Goal: Task Accomplishment & Management: Complete application form

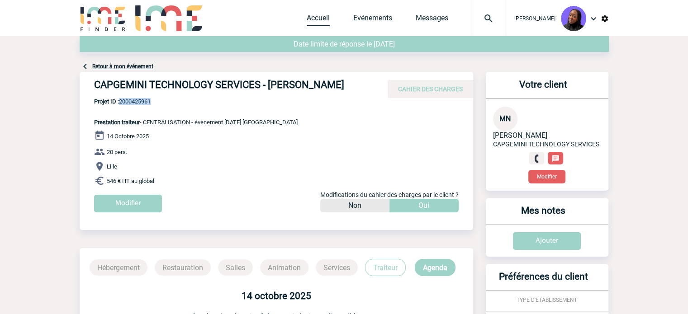
click at [319, 23] on link "Accueil" at bounding box center [318, 20] width 23 height 13
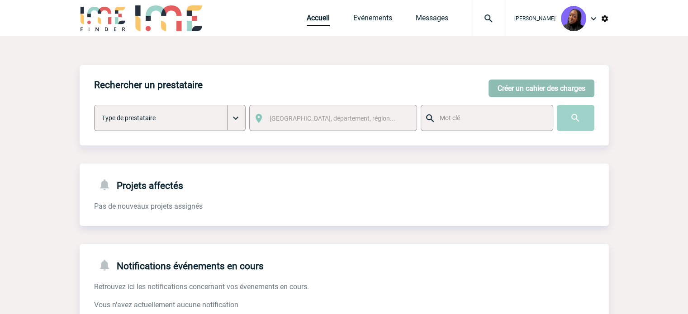
click at [522, 91] on button "Créer un cahier des charges" at bounding box center [542, 89] width 106 height 18
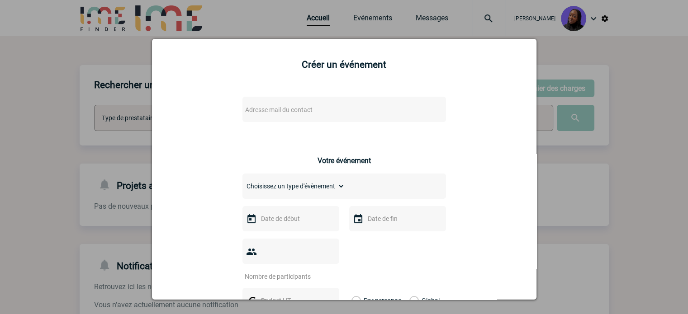
click at [302, 106] on span "Adresse mail du contact" at bounding box center [321, 110] width 158 height 13
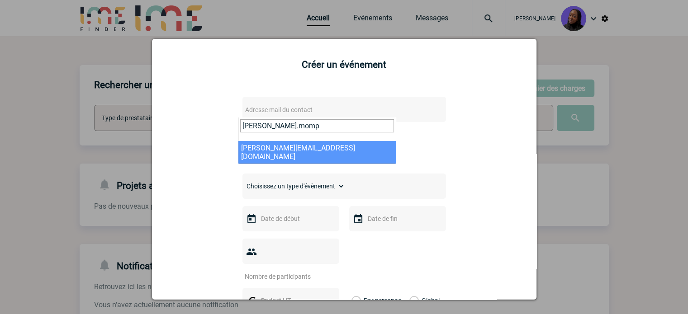
type input "[PERSON_NAME].momp"
select select "125188"
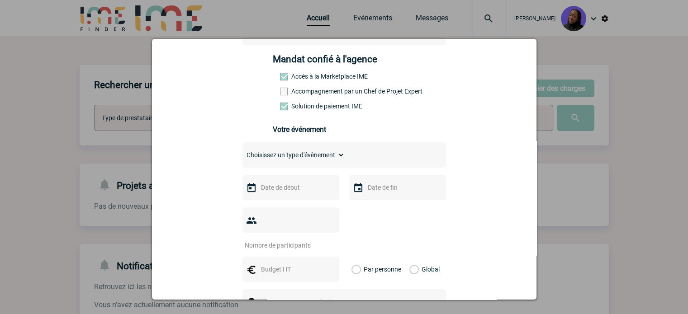
scroll to position [136, 0]
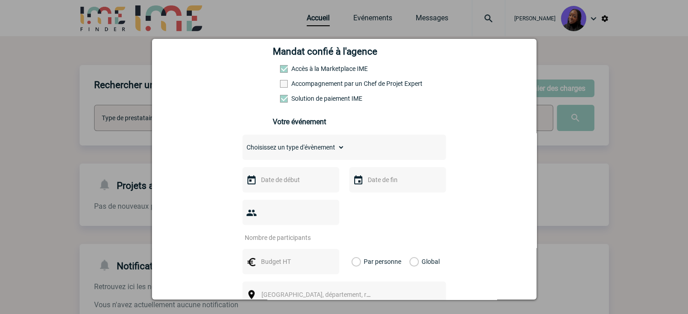
click at [304, 152] on select "Choisissez un type d'évènement Séminaire avec nuitée Séminaire sans nuitée Repa…" at bounding box center [294, 147] width 102 height 13
select select "3"
click at [243, 144] on select "Choisissez un type d'évènement Séminaire avec nuitée Séminaire sans nuitée Repa…" at bounding box center [294, 147] width 102 height 13
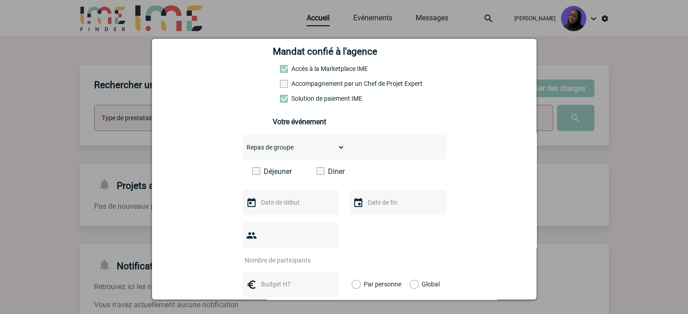
click at [255, 173] on span at bounding box center [256, 171] width 8 height 8
click at [0, 0] on input "Déjeuner" at bounding box center [0, 0] width 0 height 0
click at [282, 208] on input "text" at bounding box center [290, 203] width 62 height 12
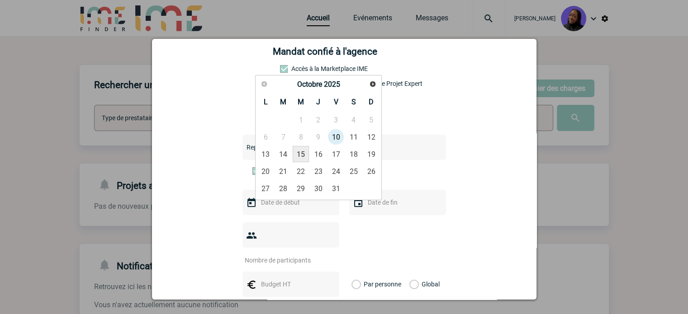
click at [300, 153] on link "15" at bounding box center [301, 154] width 17 height 16
type input "[DATE]"
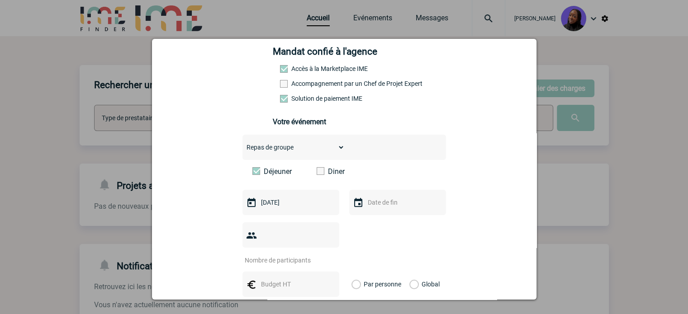
click at [388, 206] on input "text" at bounding box center [397, 203] width 62 height 12
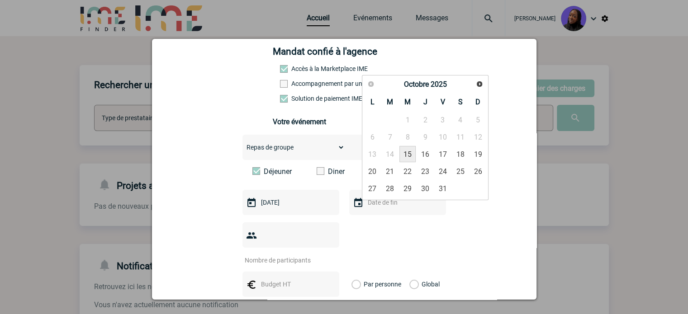
click at [412, 152] on link "15" at bounding box center [408, 154] width 17 height 16
type input "[DATE]"
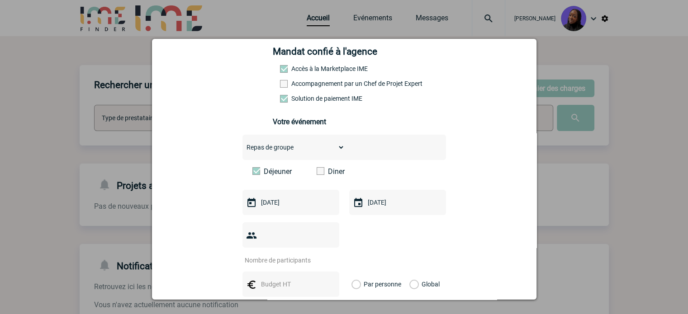
click at [291, 255] on input "number" at bounding box center [285, 261] width 85 height 12
click at [277, 255] on input "number" at bounding box center [285, 261] width 85 height 12
type input "22"
click at [285, 279] on input "text" at bounding box center [290, 285] width 62 height 12
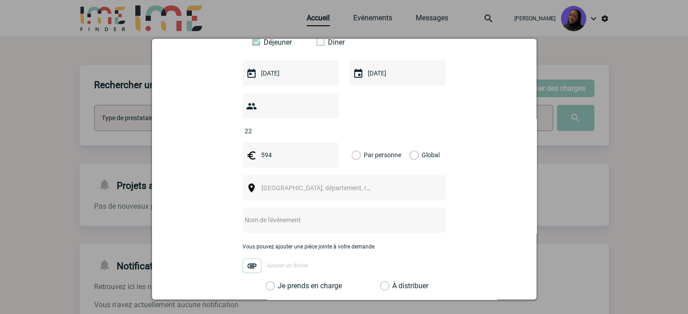
scroll to position [271, 0]
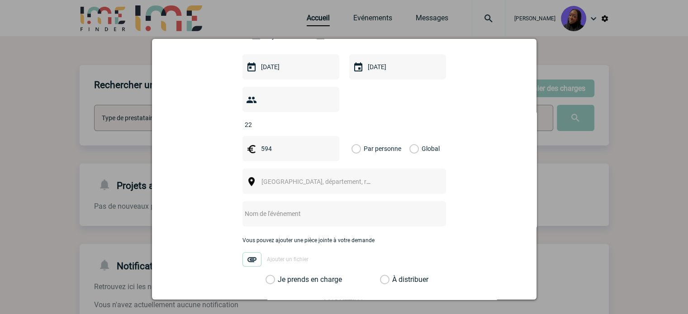
type input "594"
click at [409, 136] on label "Global" at bounding box center [412, 148] width 6 height 25
click at [0, 0] on input "Global" at bounding box center [0, 0] width 0 height 0
click at [288, 169] on div "[GEOGRAPHIC_DATA], département, région..." at bounding box center [345, 181] width 204 height 25
click at [289, 178] on span "[GEOGRAPHIC_DATA], département, région..." at bounding box center [325, 181] width 126 height 7
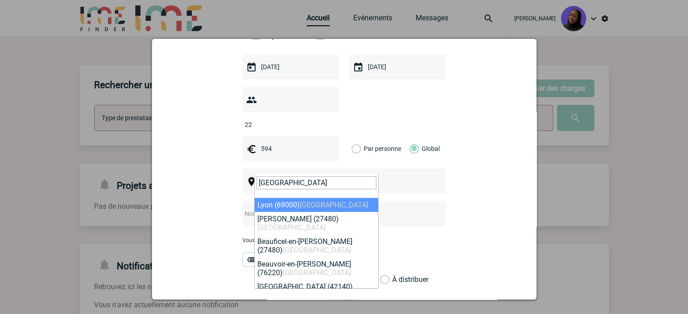
type input "[GEOGRAPHIC_DATA]"
drag, startPoint x: 291, startPoint y: 204, endPoint x: 271, endPoint y: 198, distance: 21.8
select select "36544"
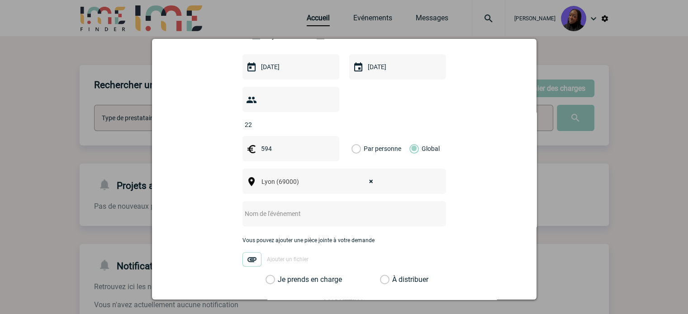
click at [271, 208] on input "text" at bounding box center [333, 214] width 180 height 12
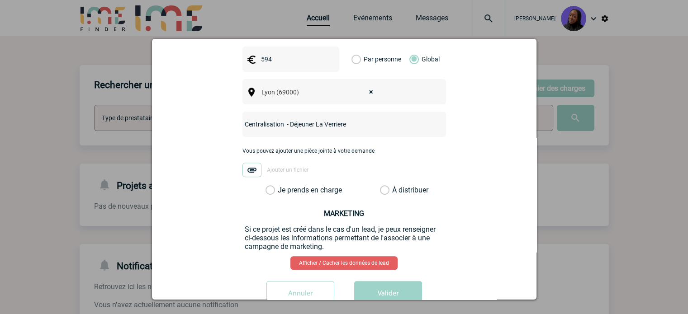
scroll to position [362, 0]
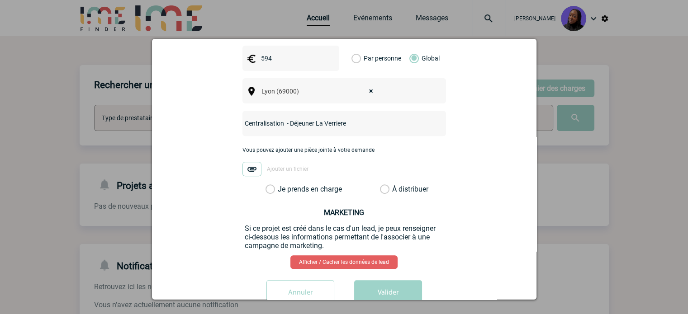
type input "Centralisation - Déjeuner La Verriere"
click at [266, 185] on label "Je prends en charge" at bounding box center [273, 189] width 15 height 9
click at [0, 0] on input "Je prends en charge" at bounding box center [0, 0] width 0 height 0
click at [383, 281] on button "Valider" at bounding box center [388, 293] width 68 height 25
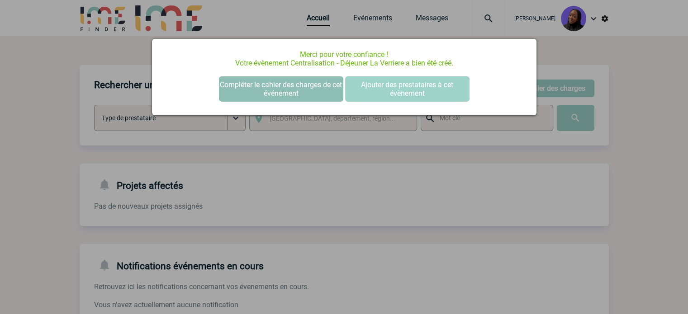
click at [273, 91] on button "Compléter le cahier des charges de cet événement" at bounding box center [281, 88] width 124 height 25
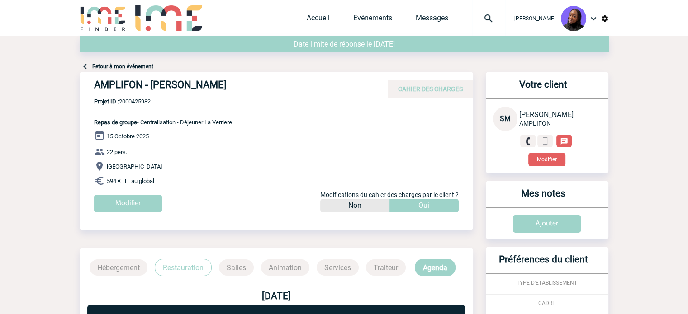
click at [132, 86] on h4 "AMPLIFON - [PERSON_NAME]" at bounding box center [229, 86] width 271 height 15
click at [132, 86] on h4 "AMPLIFON - Sophie MOMPLOT" at bounding box center [229, 86] width 271 height 15
copy div "AMPLIFON - Sophie MOMPLOT"
click at [142, 103] on span "Projet ID : 2000425982" at bounding box center [163, 101] width 138 height 7
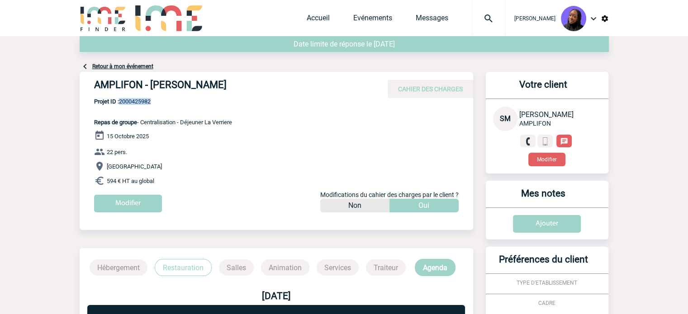
click at [142, 103] on span "Projet ID : 2000425982" at bounding box center [163, 101] width 138 height 7
copy span "2000425982"
drag, startPoint x: 167, startPoint y: 178, endPoint x: 87, endPoint y: 120, distance: 98.8
click at [87, 120] on div "AMPLIFON - Sophie MOMPLOT CAHIER DES CHARGES AMPLIFON - Sophie MOMPLOT - Repas …" at bounding box center [277, 145] width 394 height 147
copy div "Repas de groupe - Centralisation - Déjeuner La Verriere 15 Octobre 2025 22 pers…"
